Goal: Task Accomplishment & Management: Manage account settings

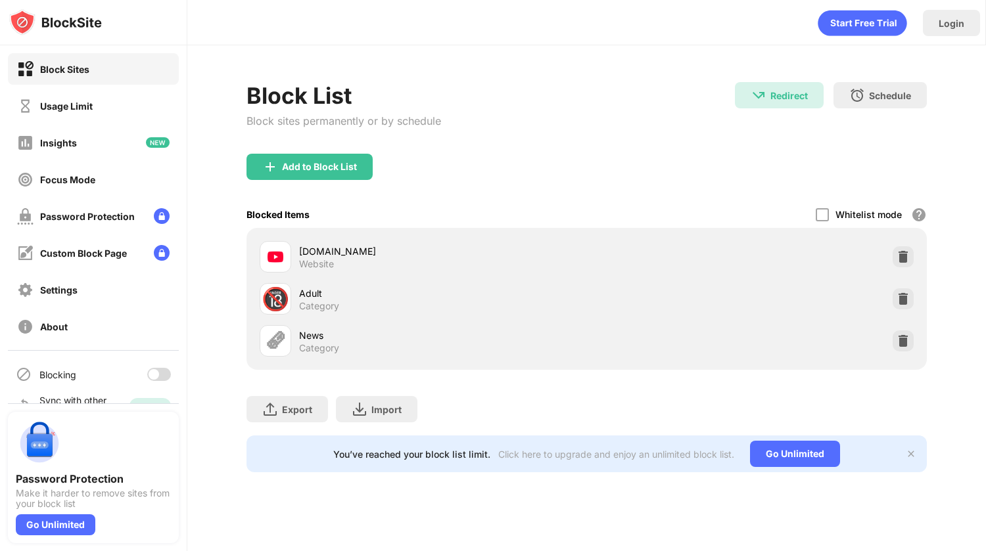
click at [149, 374] on div at bounding box center [154, 374] width 11 height 11
click at [330, 159] on div "Add to Block List" at bounding box center [309, 167] width 126 height 26
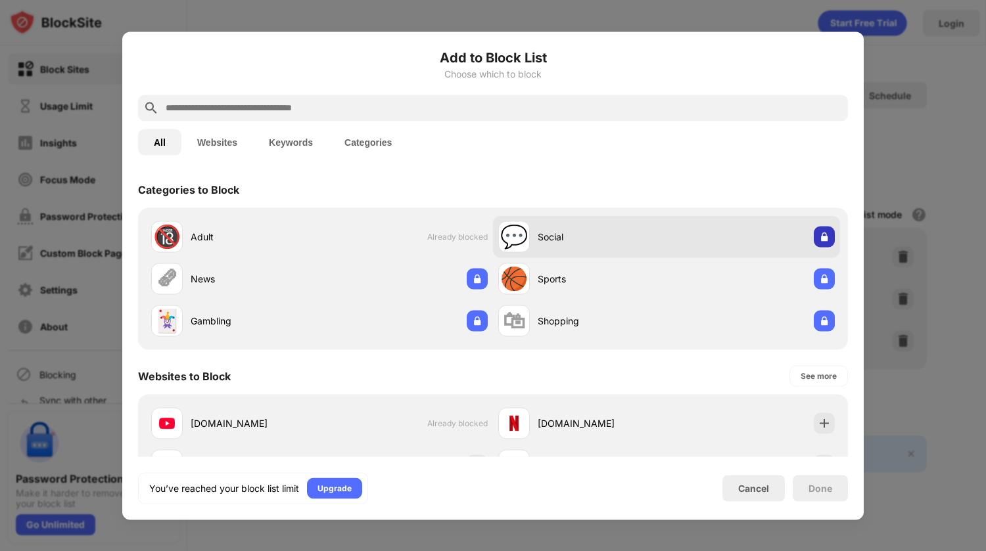
click at [818, 235] on img at bounding box center [824, 236] width 13 height 13
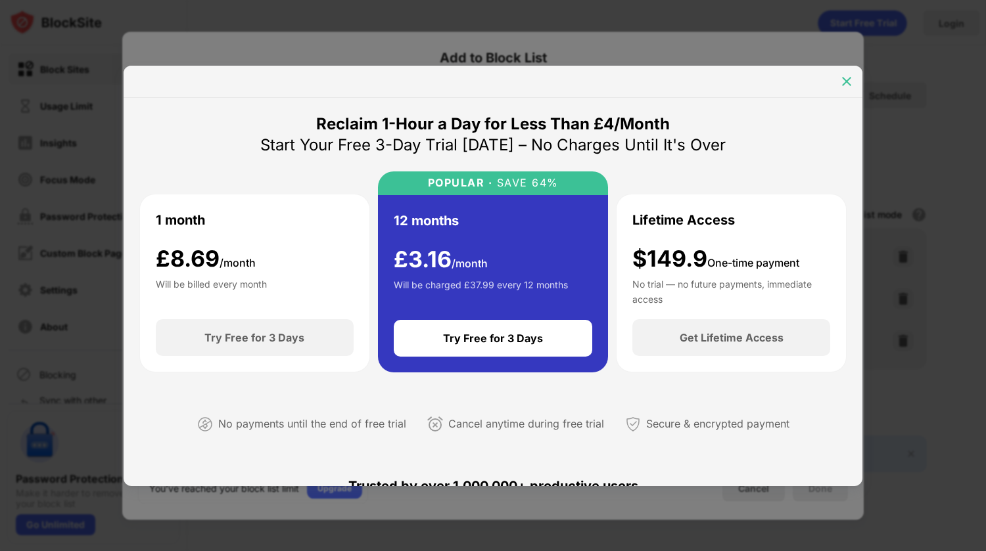
click at [852, 83] on img at bounding box center [846, 81] width 13 height 13
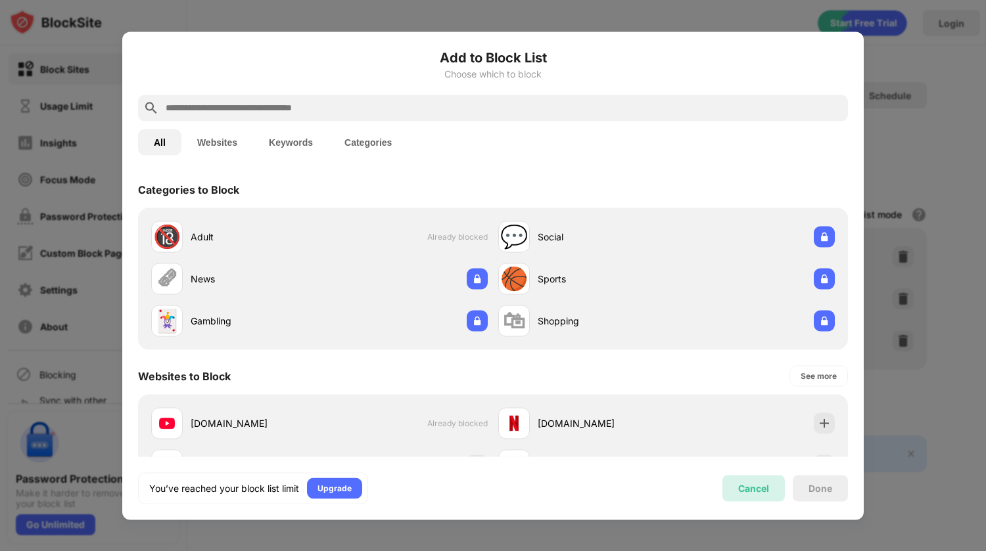
click at [758, 492] on div "Cancel" at bounding box center [753, 488] width 31 height 11
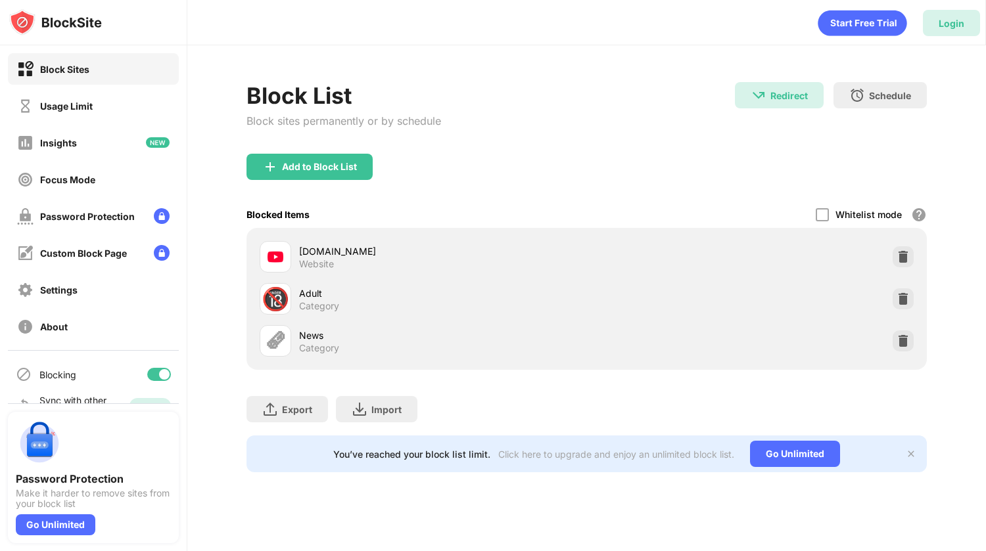
click at [944, 28] on div "Login" at bounding box center [951, 23] width 26 height 11
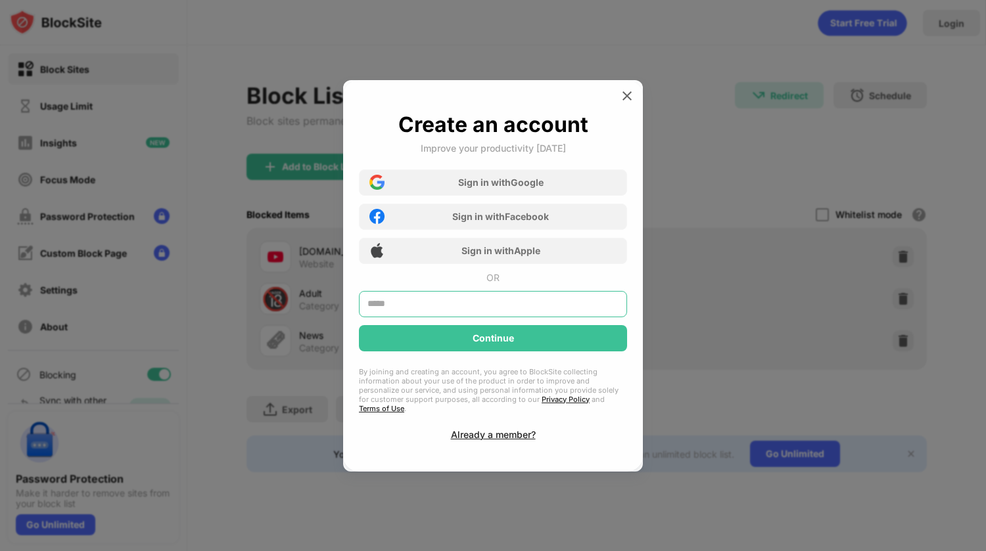
click at [490, 312] on input "text" at bounding box center [493, 304] width 268 height 26
type input "**********"
click at [477, 429] on div "Already a member?" at bounding box center [493, 434] width 85 height 11
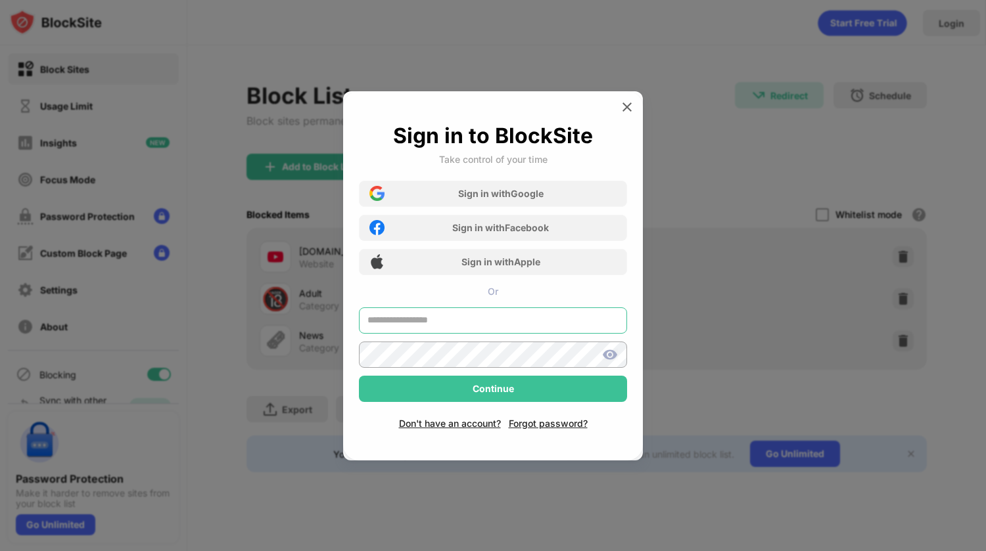
click at [451, 326] on input "text" at bounding box center [493, 321] width 268 height 26
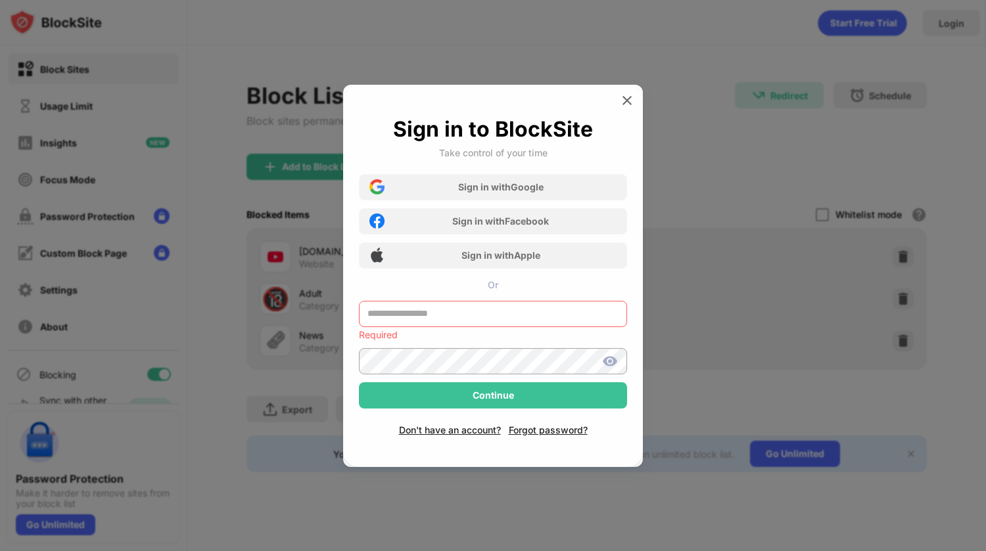
type input "**********"
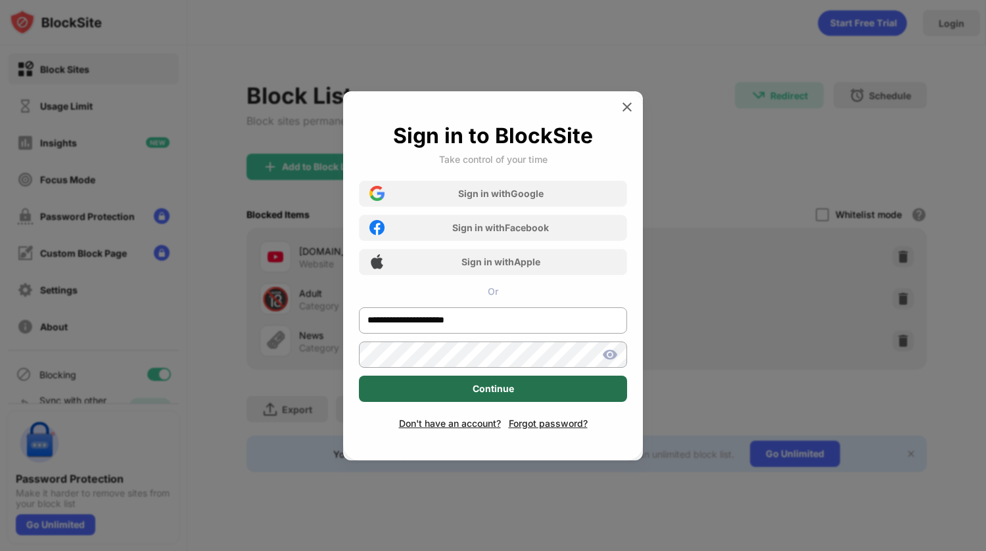
click at [513, 396] on div "Continue" at bounding box center [493, 389] width 268 height 26
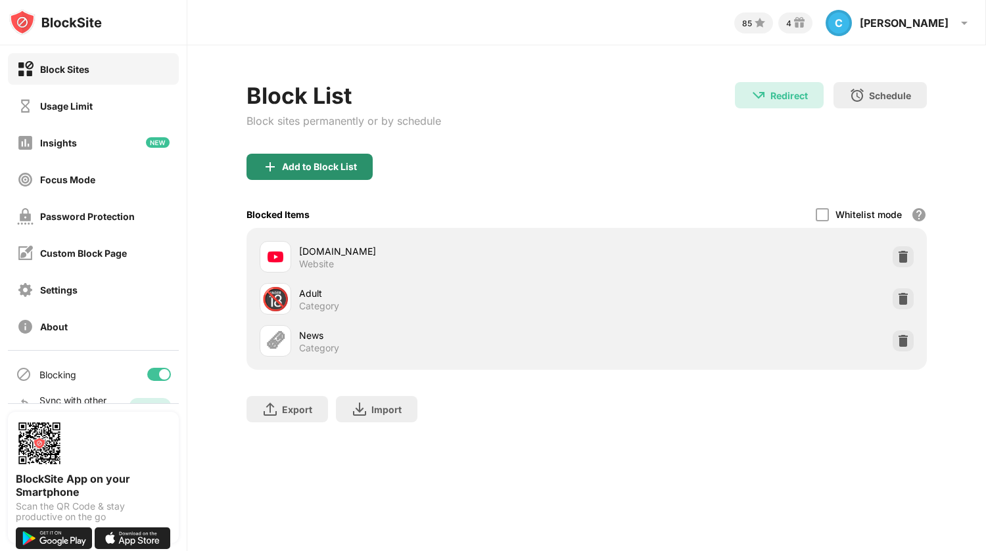
click at [304, 160] on div "Add to Block List" at bounding box center [309, 167] width 126 height 26
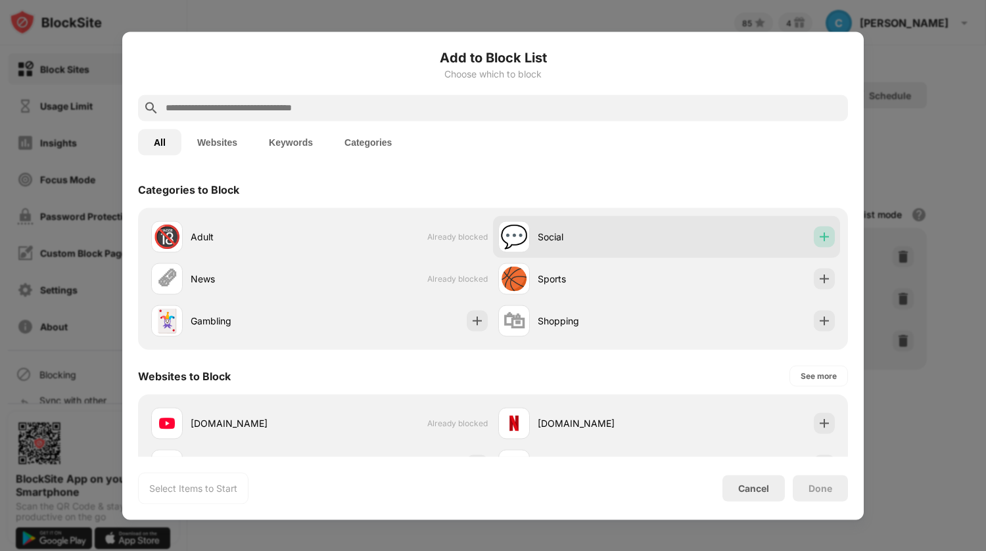
click at [818, 232] on img at bounding box center [824, 236] width 13 height 13
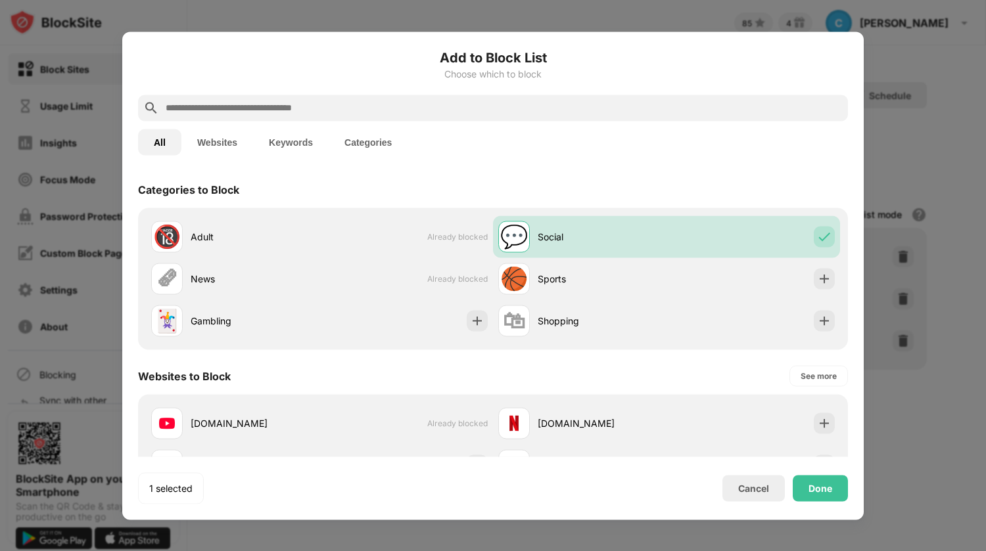
click at [919, 147] on div at bounding box center [493, 275] width 986 height 551
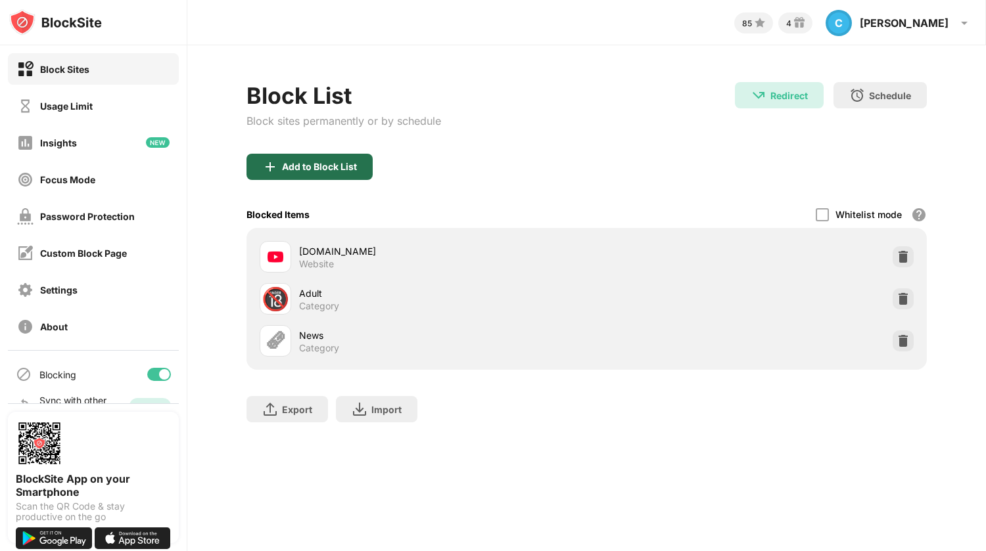
click at [317, 172] on div "Add to Block List" at bounding box center [319, 167] width 75 height 11
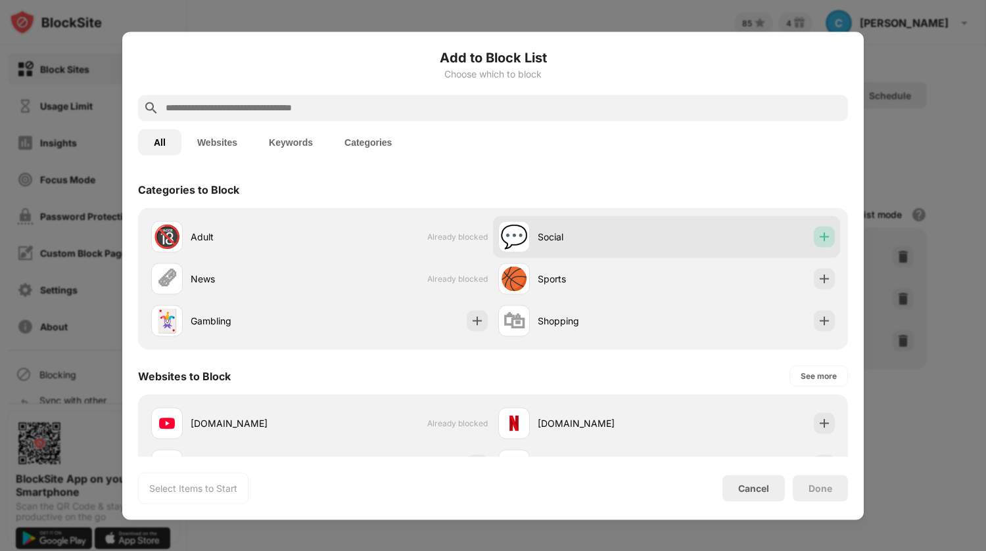
click at [818, 239] on img at bounding box center [824, 236] width 13 height 13
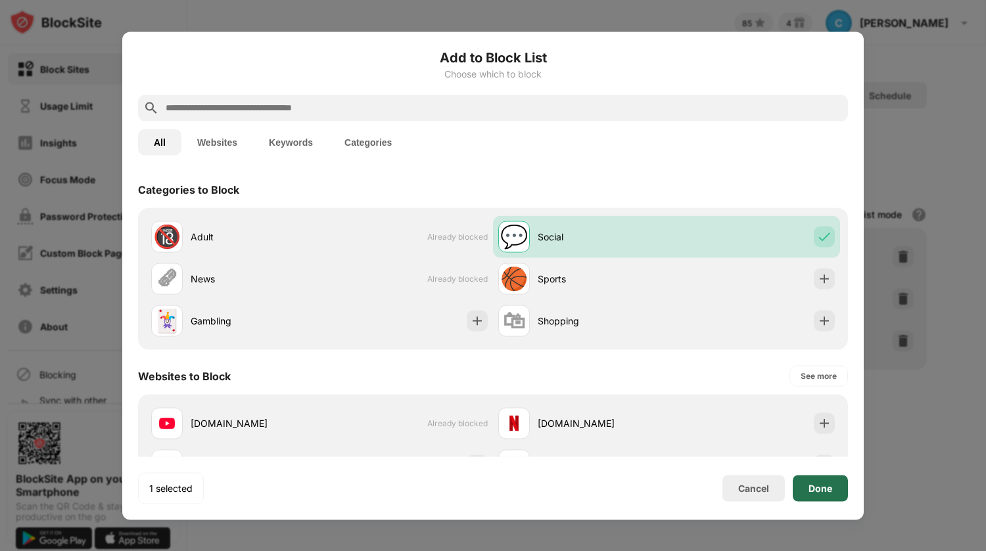
click at [825, 482] on div "Done" at bounding box center [820, 488] width 55 height 26
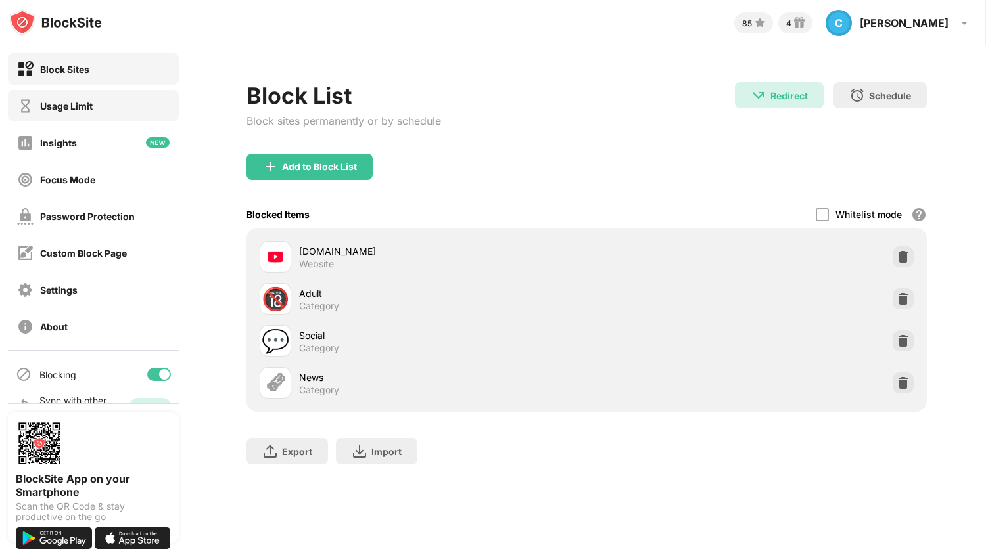
click at [83, 104] on div "Usage Limit" at bounding box center [66, 106] width 53 height 11
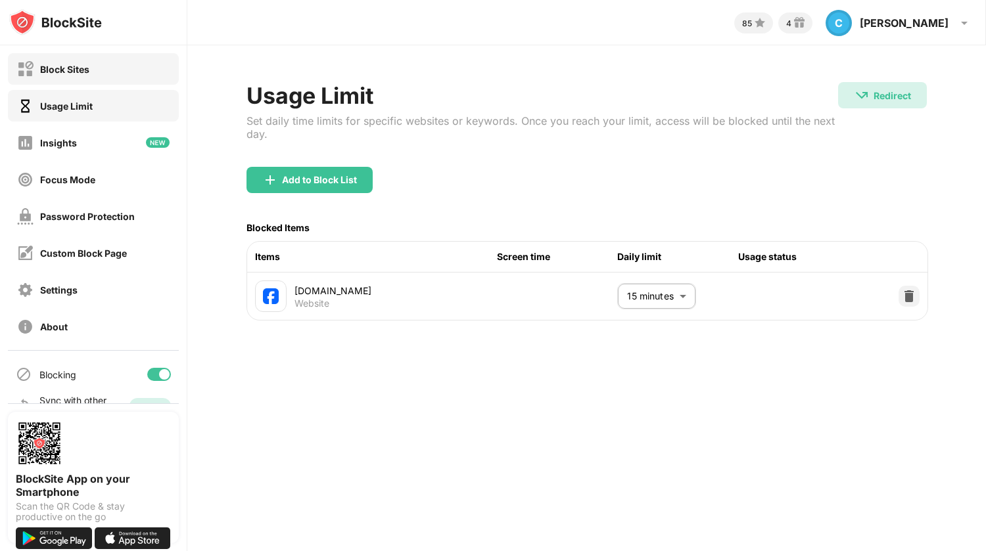
click at [66, 67] on div "Block Sites" at bounding box center [64, 69] width 49 height 11
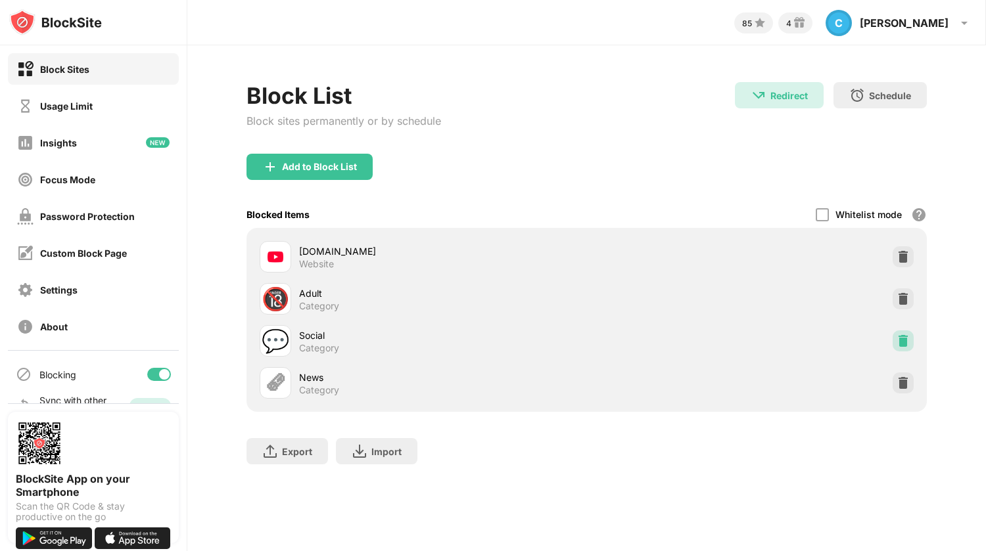
click at [901, 342] on img at bounding box center [902, 341] width 13 height 13
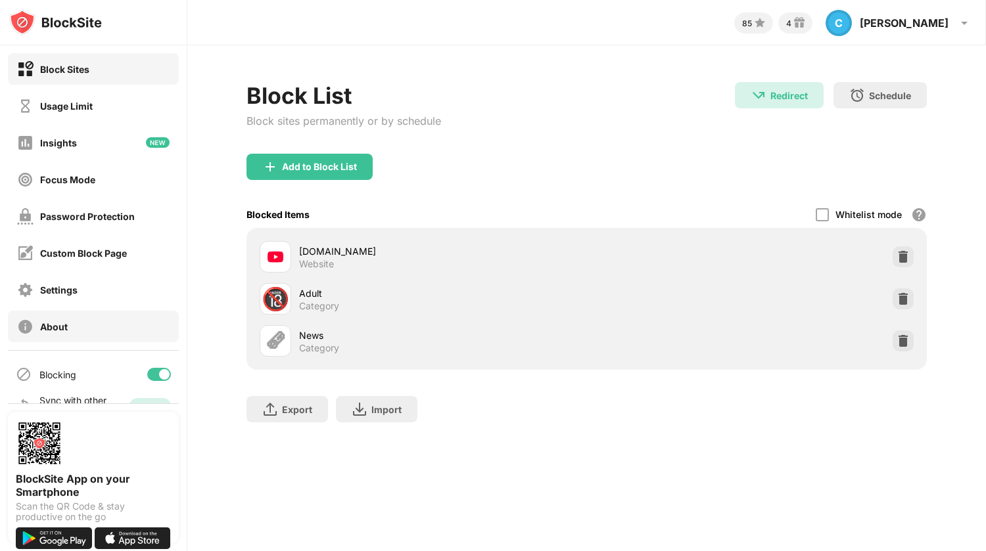
scroll to position [26, 0]
